Goal: Information Seeking & Learning: Check status

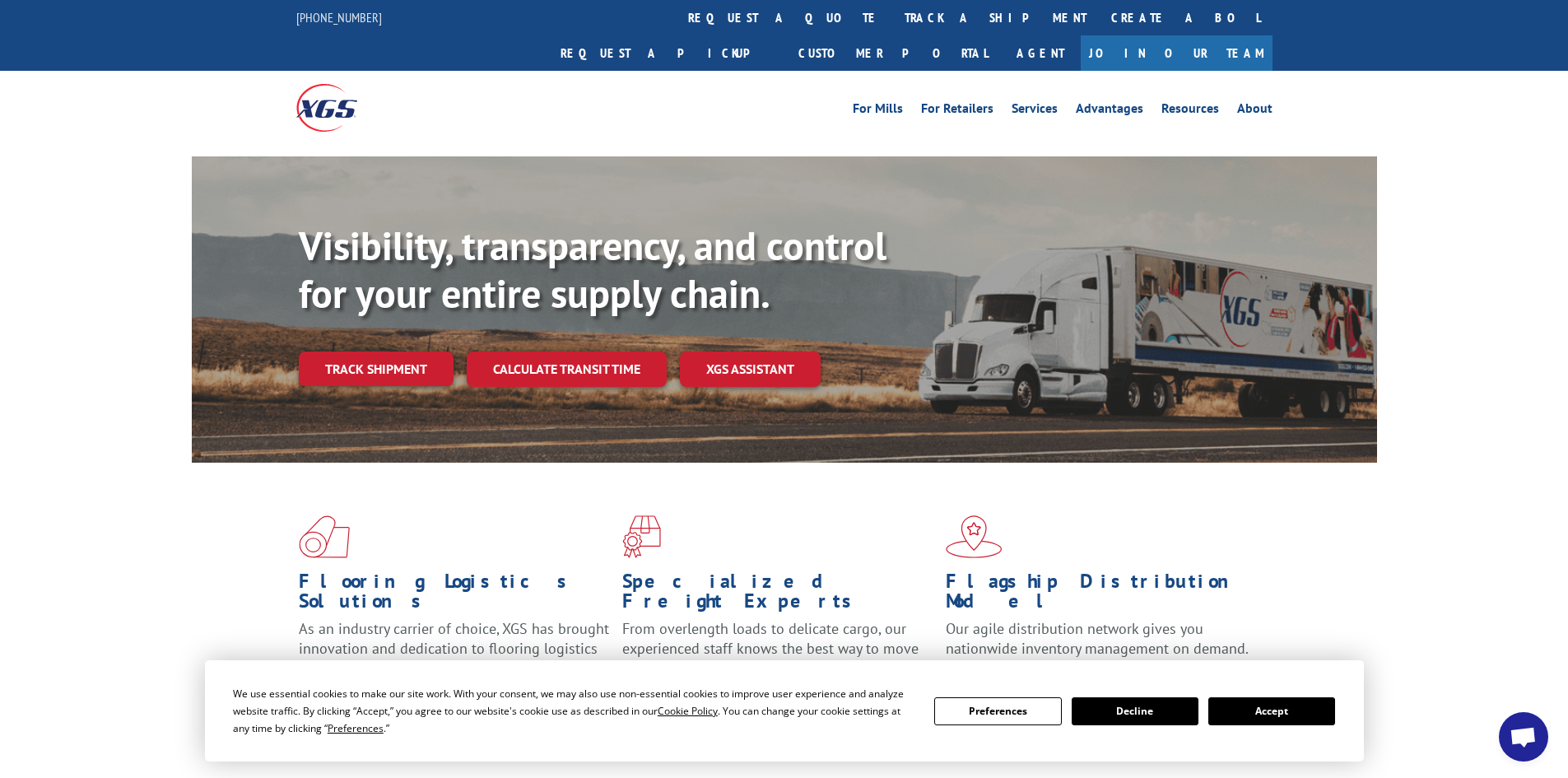
click at [1285, 709] on button "Accept" at bounding box center [1271, 711] width 127 height 28
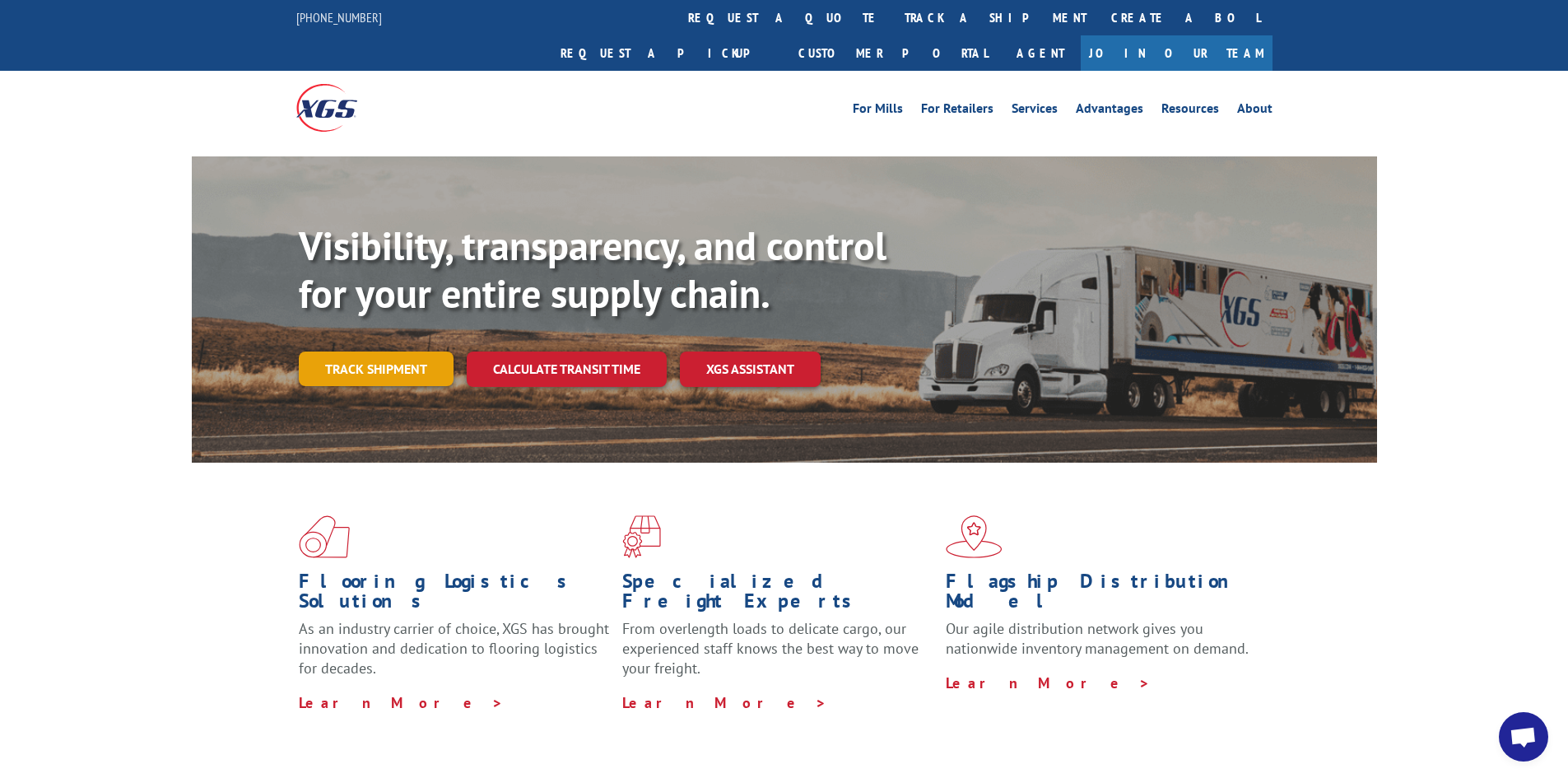
click at [415, 352] on link "Track shipment" at bounding box center [376, 369] width 155 height 35
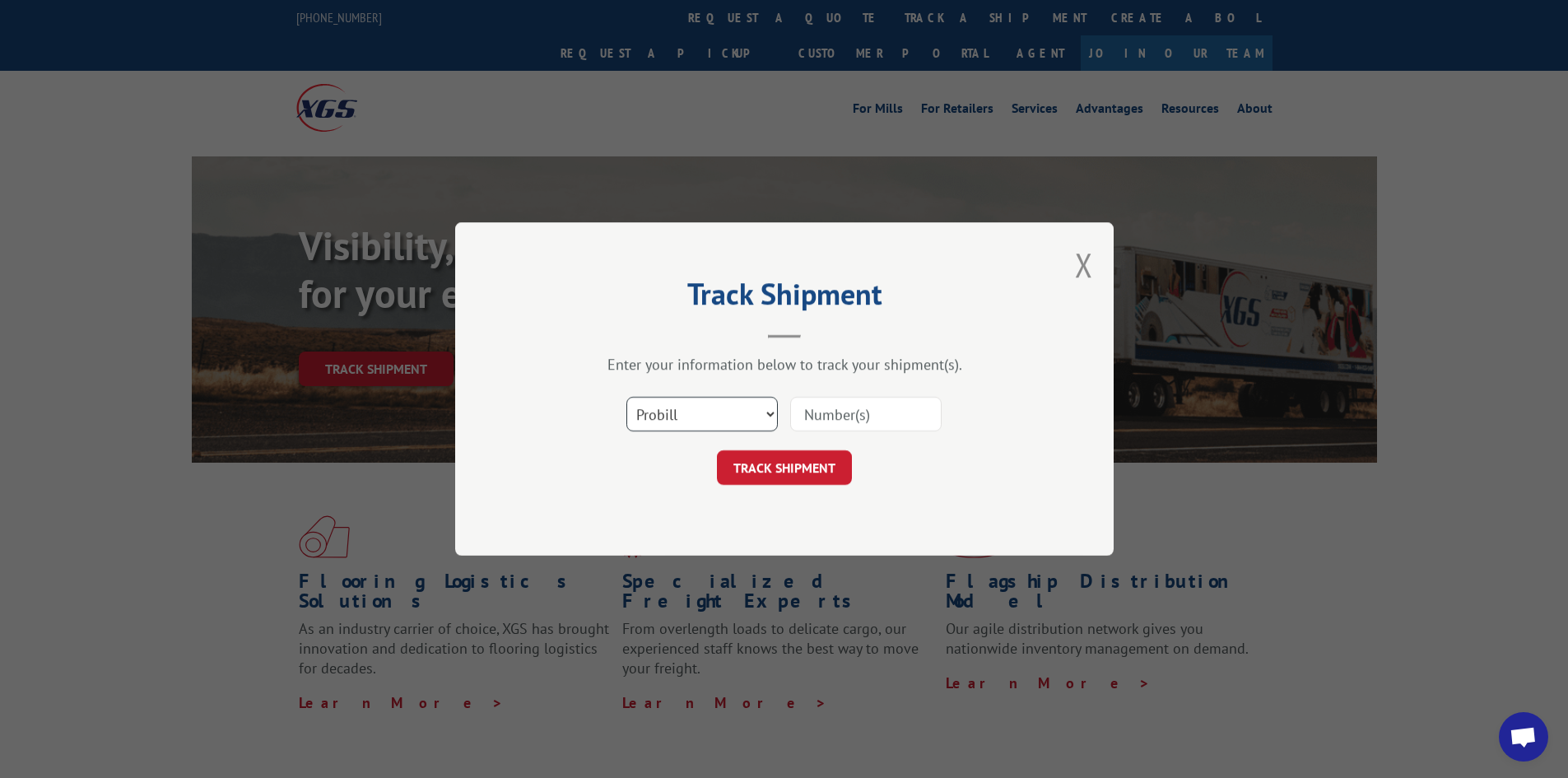
click at [745, 415] on select "Select category... Probill BOL PO" at bounding box center [702, 414] width 151 height 35
click at [626, 396] on select "Select category... Probill BOL PO" at bounding box center [702, 414] width 151 height 35
click at [808, 416] on input at bounding box center [866, 414] width 151 height 35
paste input "16998913"
type input "16998913"
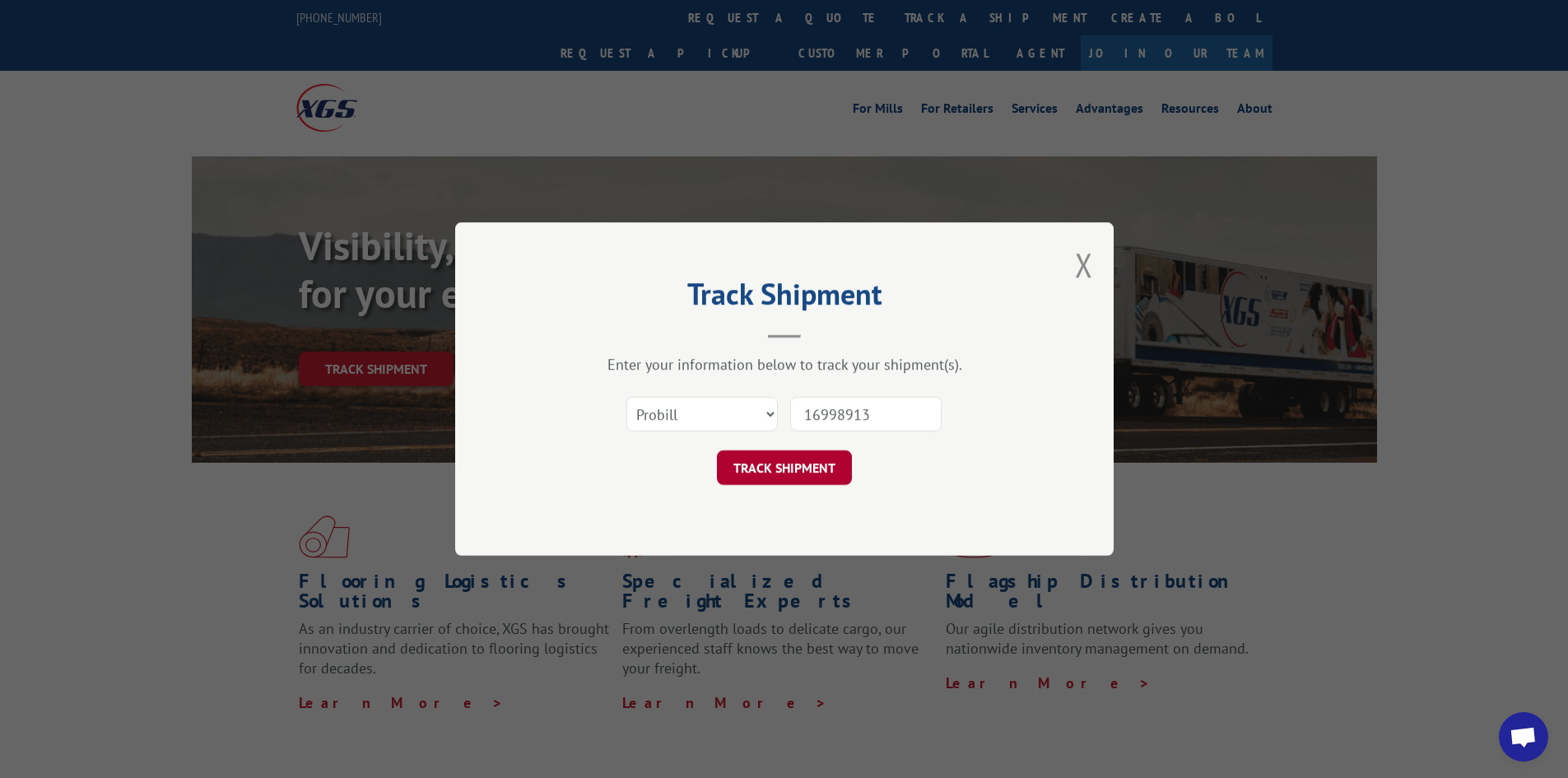
click at [829, 462] on button "TRACK SHIPMENT" at bounding box center [784, 467] width 135 height 35
